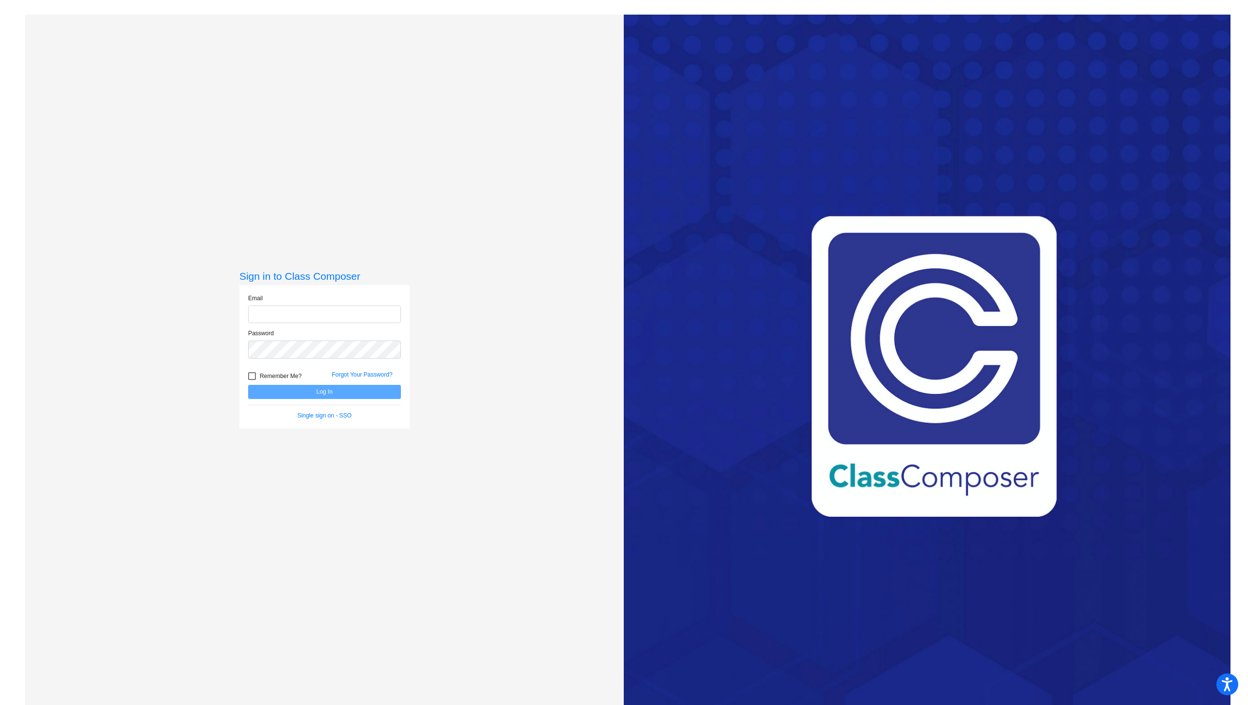
type input "[EMAIL_ADDRESS][DOMAIN_NAME]"
click at [327, 397] on button "Log In" at bounding box center [324, 392] width 153 height 14
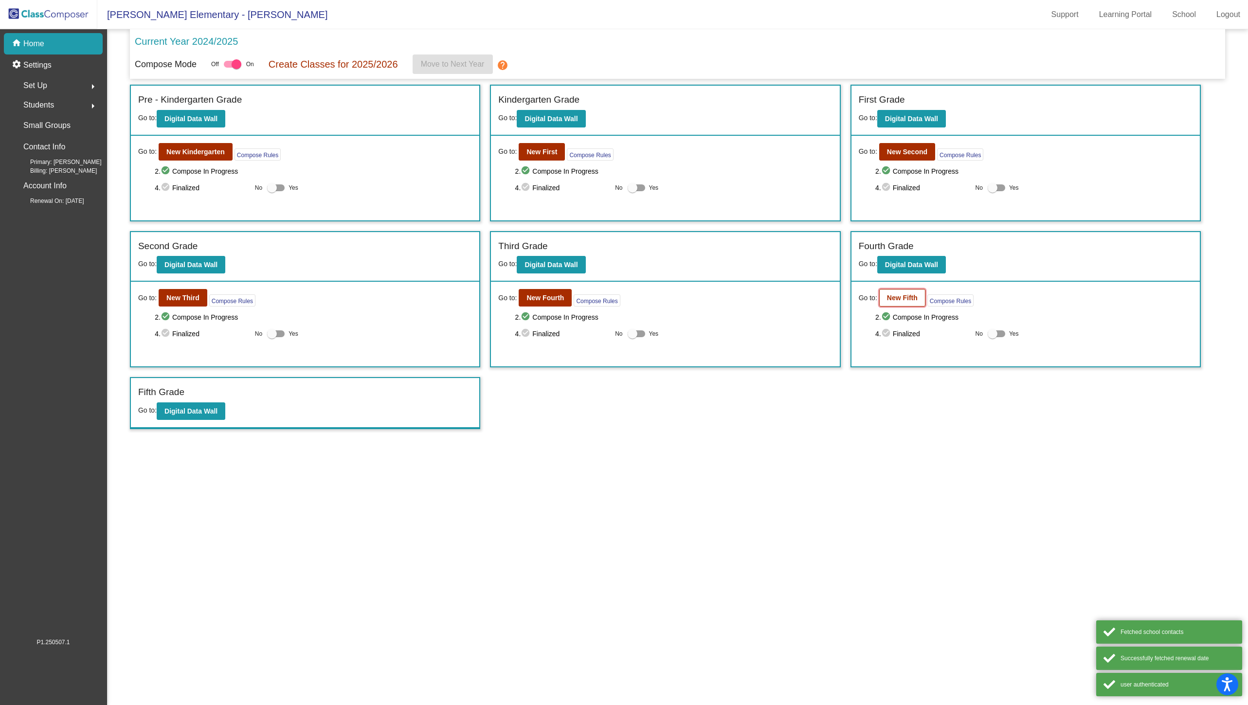
click at [896, 297] on b "New Fifth" at bounding box center [902, 298] width 31 height 8
